Goal: Information Seeking & Learning: Find specific fact

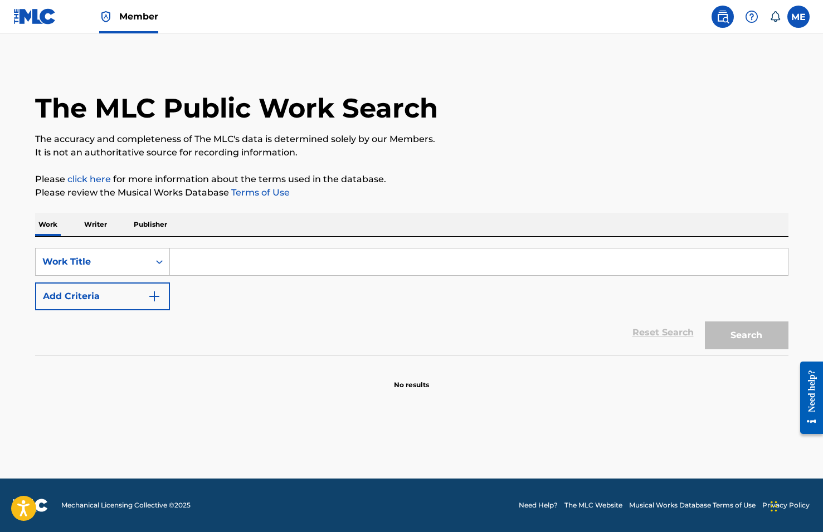
click at [210, 264] on input "Search Form" at bounding box center [479, 262] width 618 height 27
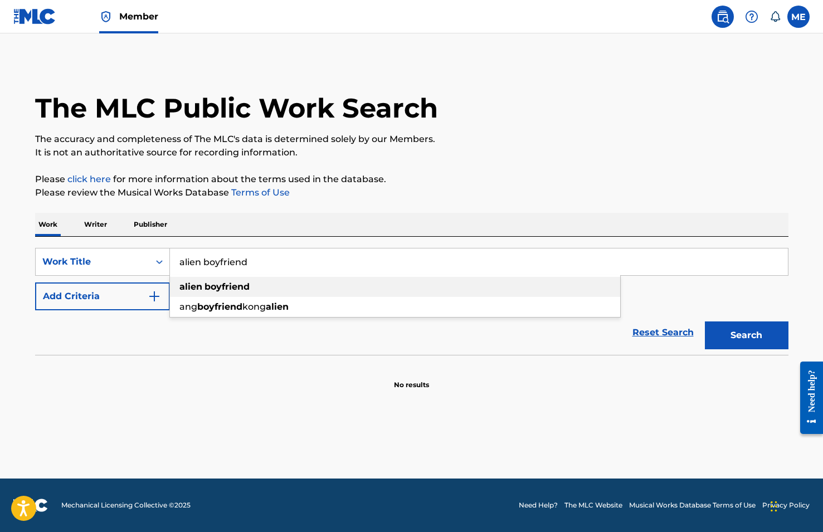
type input "alien boyfriend"
click at [196, 291] on strong "alien" at bounding box center [191, 287] width 23 height 11
click at [128, 296] on button "Add Criteria" at bounding box center [102, 297] width 135 height 28
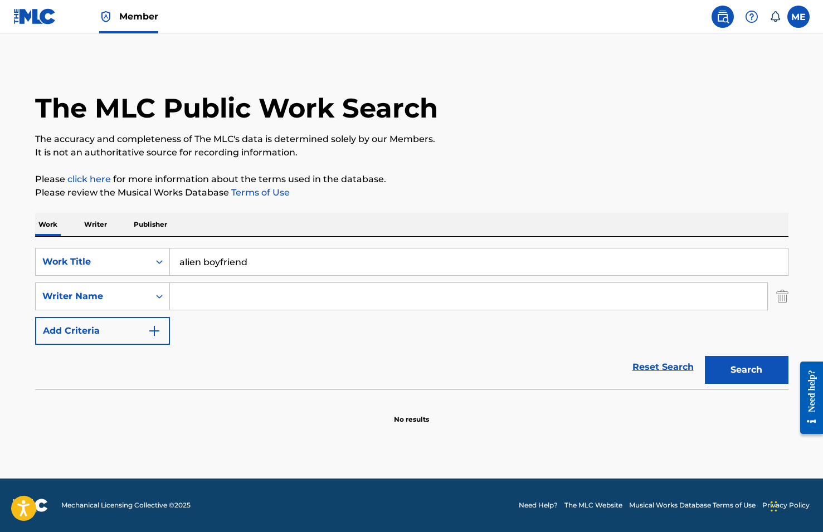
click at [179, 297] on input "Search Form" at bounding box center [469, 296] width 598 height 27
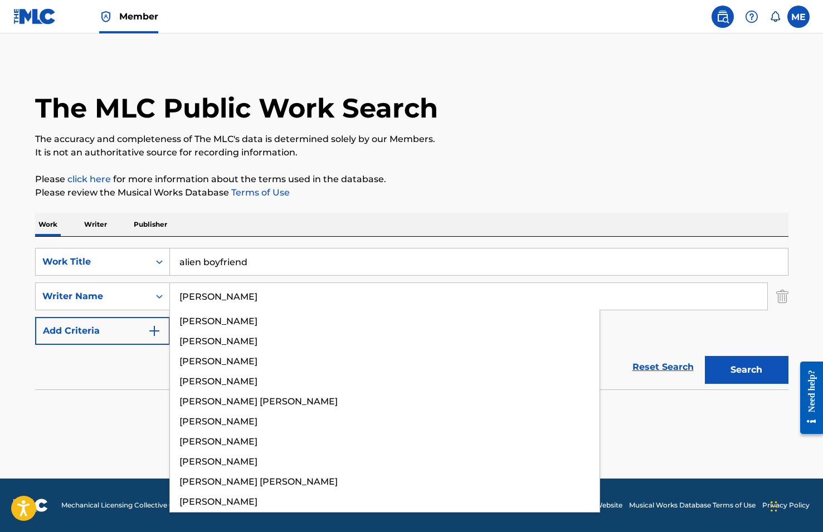
type input "scherer"
click at [747, 370] on button "Search" at bounding box center [747, 370] width 84 height 28
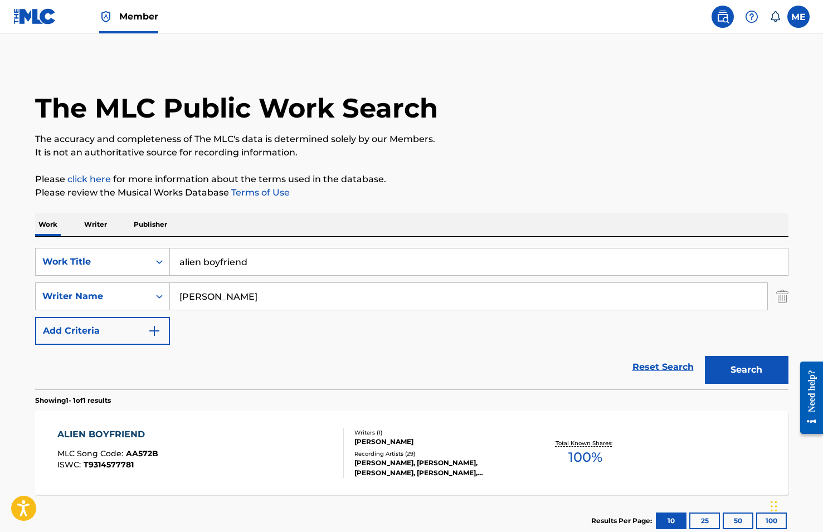
click at [681, 453] on div "ALIEN BOYFRIEND MLC Song Code : AA572B ISWC : T9314577781 Writers ( 1 ) GREGORY…" at bounding box center [412, 453] width 754 height 84
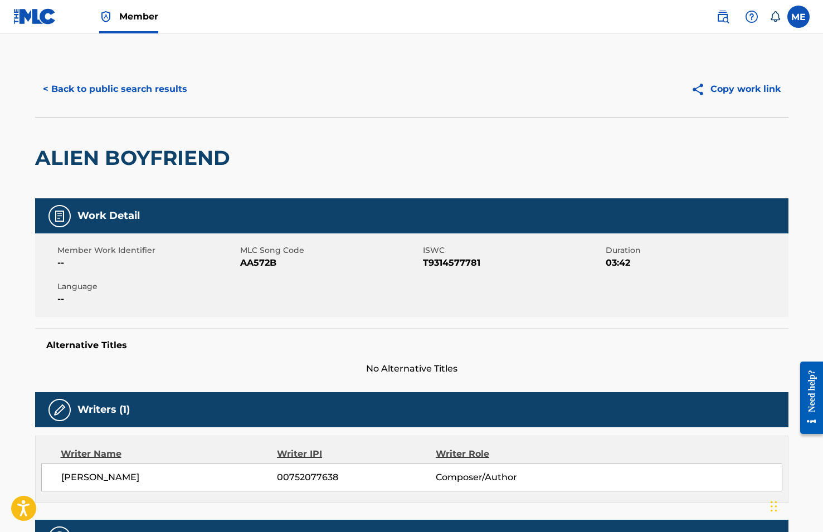
click at [82, 86] on button "< Back to public search results" at bounding box center [115, 89] width 160 height 28
